Goal: Task Accomplishment & Management: Complete application form

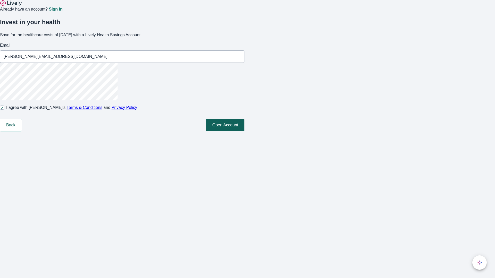
click at [244, 131] on button "Open Account" at bounding box center [225, 125] width 38 height 12
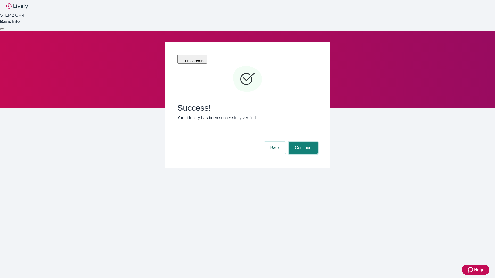
click at [302, 142] on button "Continue" at bounding box center [302, 148] width 29 height 12
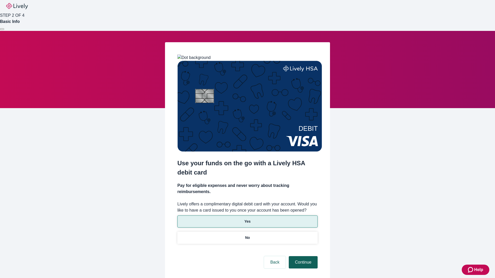
click at [247, 235] on p "No" at bounding box center [247, 237] width 5 height 5
click at [302, 256] on button "Continue" at bounding box center [302, 262] width 29 height 12
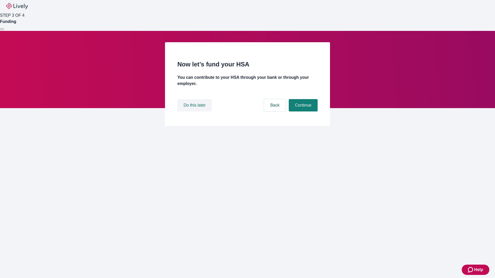
click at [195, 112] on button "Do this later" at bounding box center [194, 105] width 34 height 12
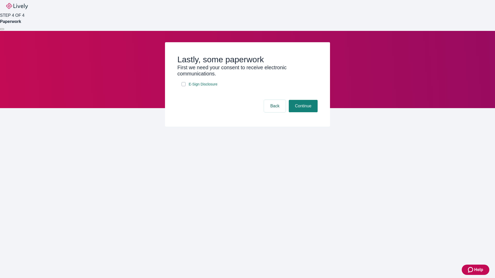
click at [183, 86] on input "E-Sign Disclosure" at bounding box center [183, 84] width 4 height 4
checkbox input "true"
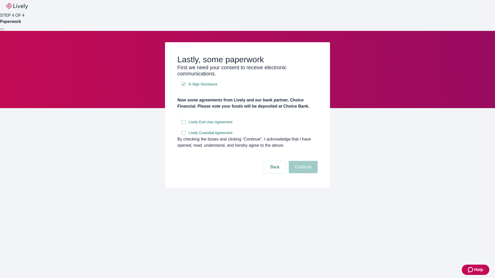
click at [183, 124] on input "Lively End User Agreement" at bounding box center [183, 122] width 4 height 4
checkbox input "true"
click at [183, 135] on input "Lively Custodial Agreement" at bounding box center [183, 133] width 4 height 4
checkbox input "true"
click at [302, 173] on button "Continue" at bounding box center [302, 167] width 29 height 12
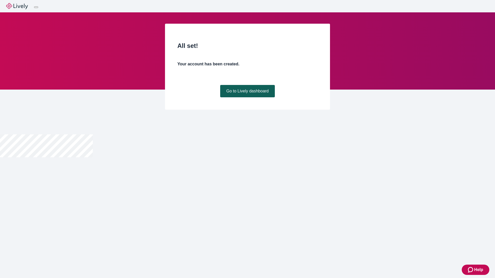
click at [247, 97] on link "Go to Lively dashboard" at bounding box center [247, 91] width 55 height 12
